Goal: Task Accomplishment & Management: Manage account settings

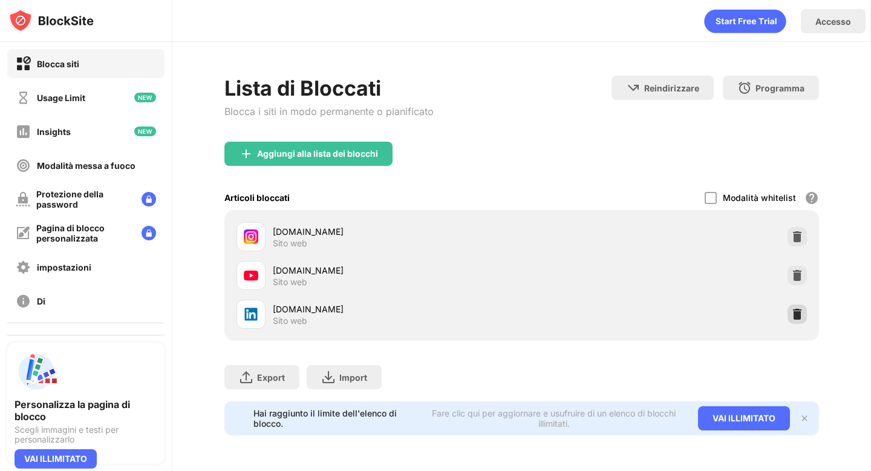
click at [799, 317] on img at bounding box center [797, 314] width 12 height 12
